Goal: Information Seeking & Learning: Learn about a topic

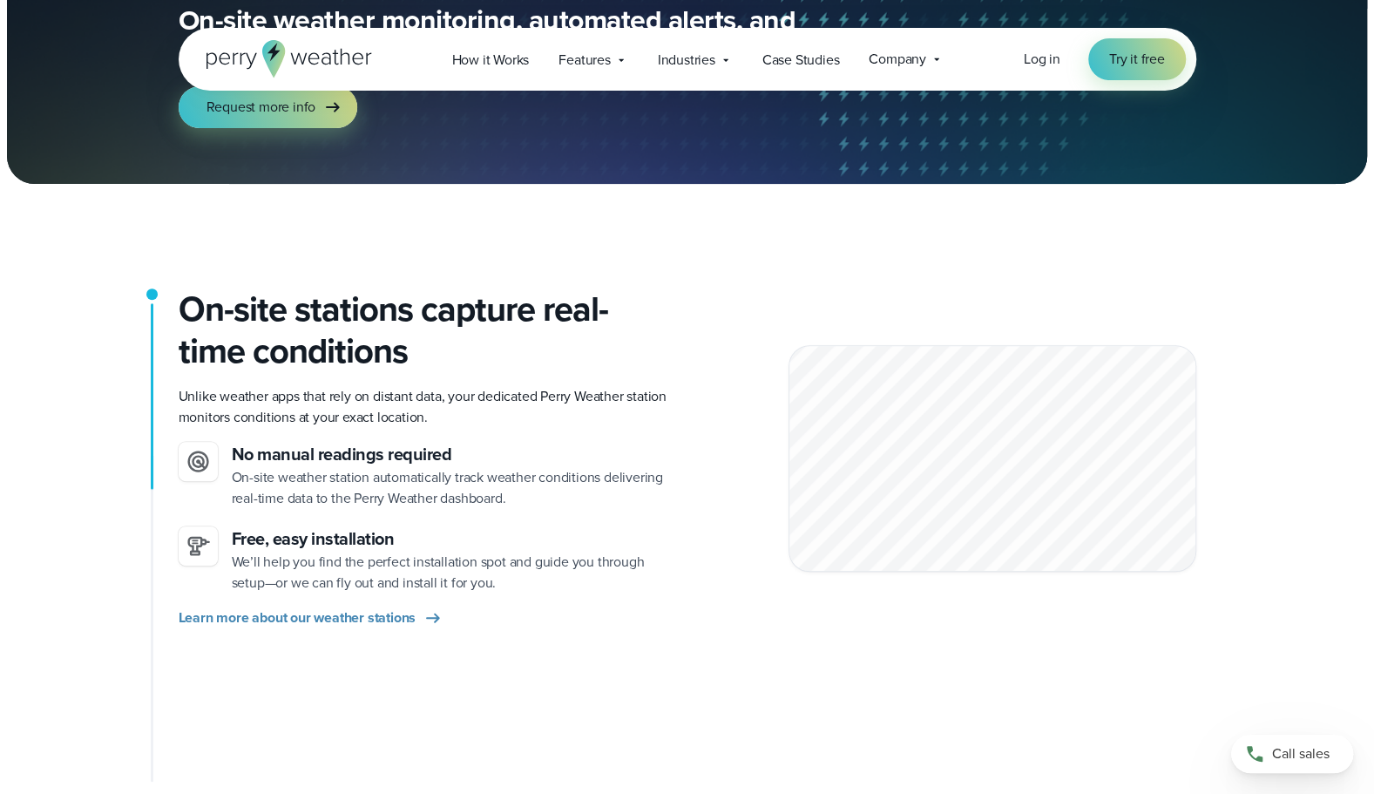
scroll to position [235, 0]
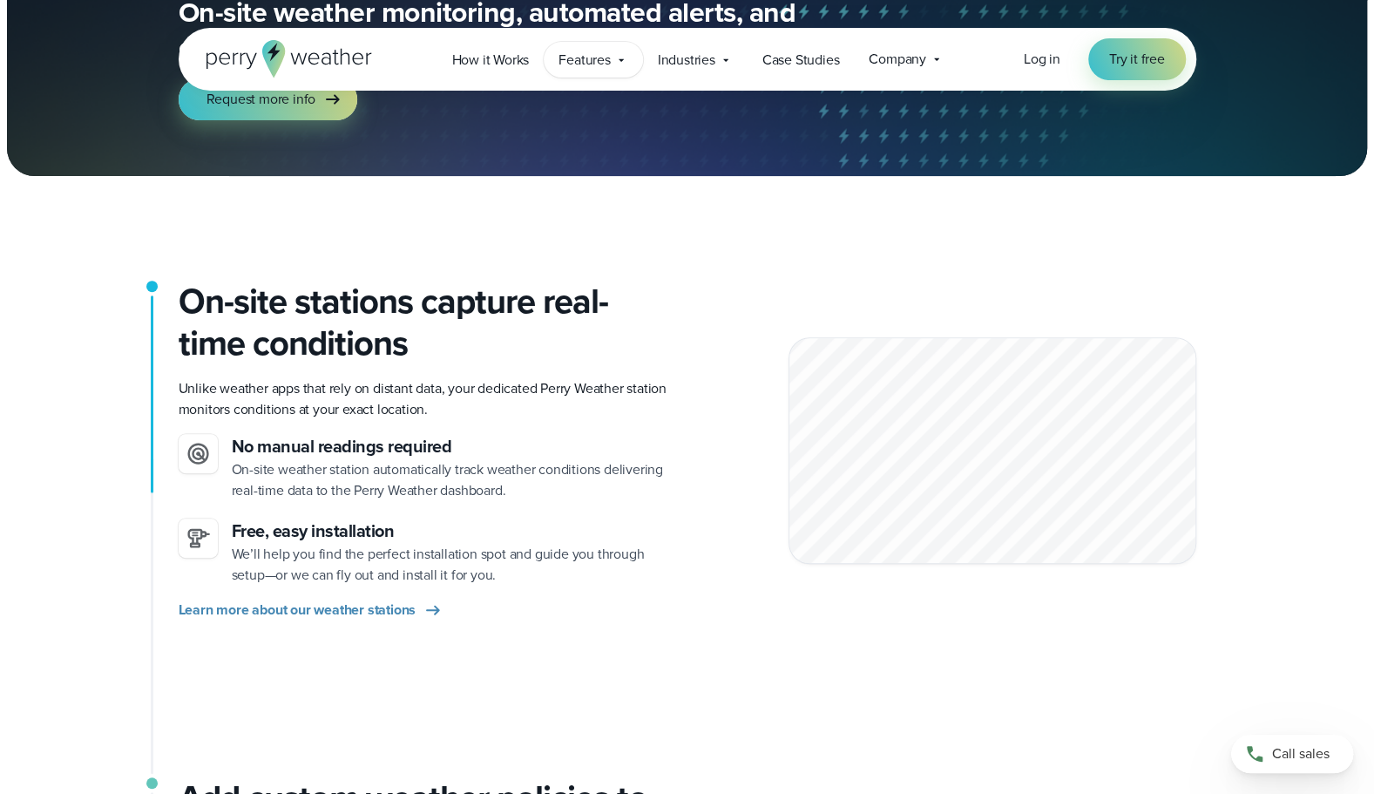
click at [612, 67] on div "Features Explore All Features Explore Perry Weather's on-site weather hardware …" at bounding box center [593, 60] width 98 height 36
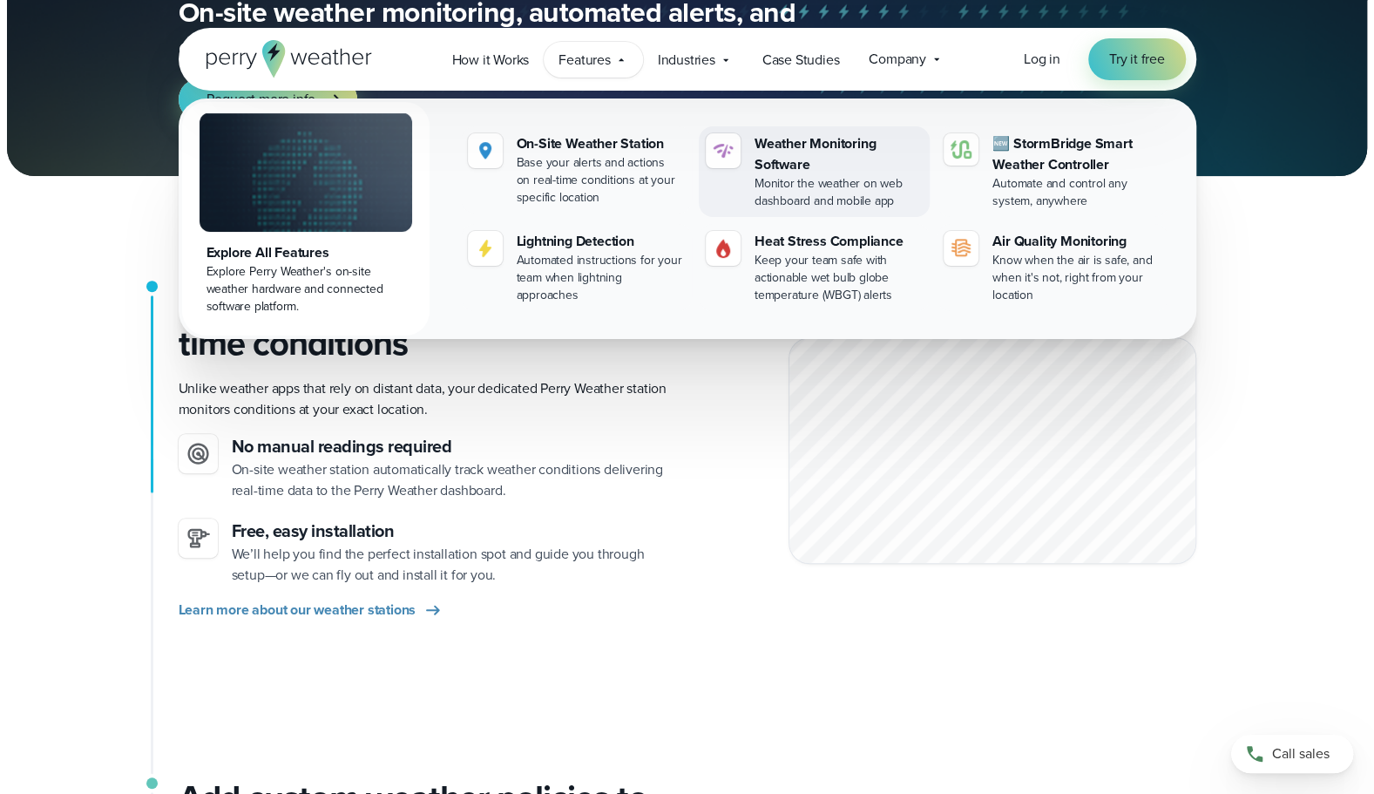
click at [759, 171] on div "Weather Monitoring Software" at bounding box center [839, 154] width 168 height 42
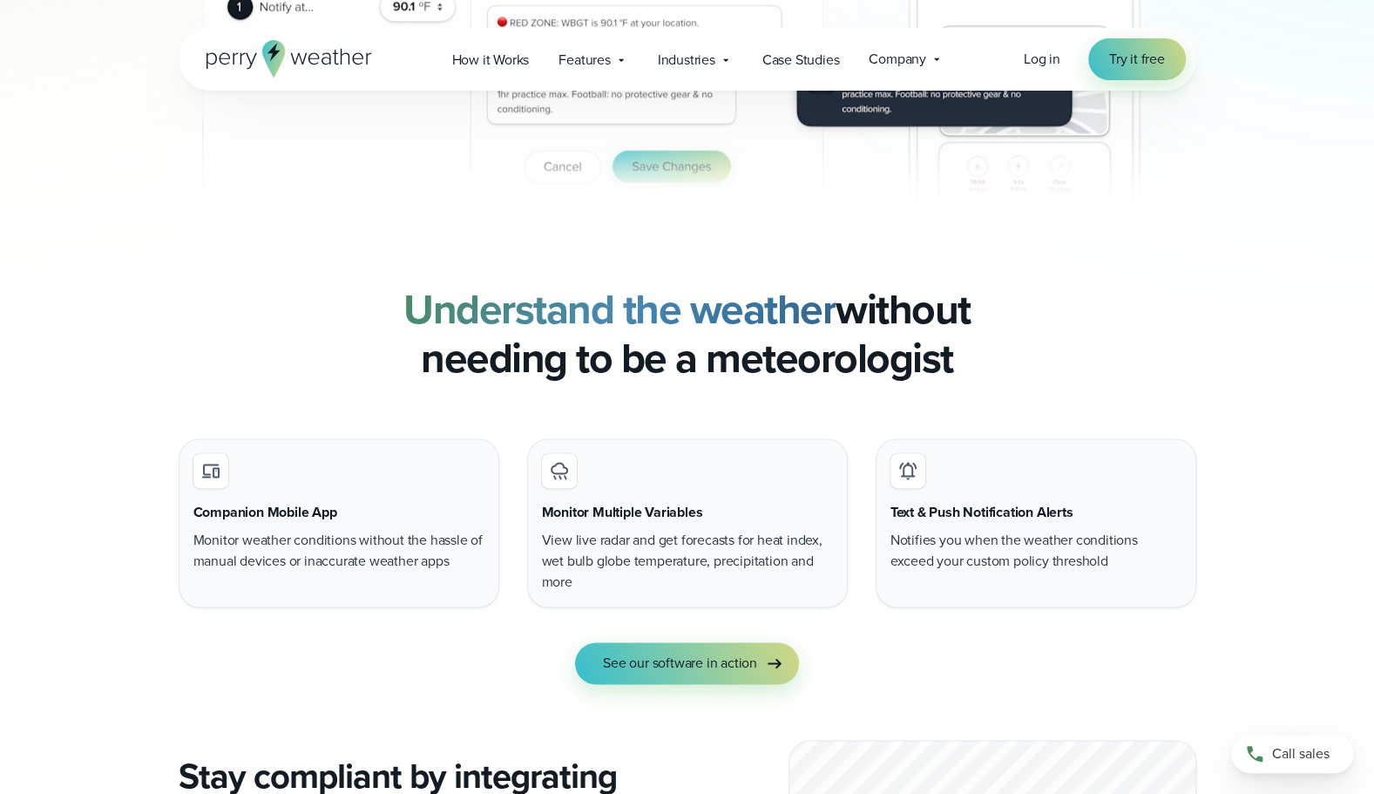
scroll to position [1272, 0]
